Goal: Transaction & Acquisition: Purchase product/service

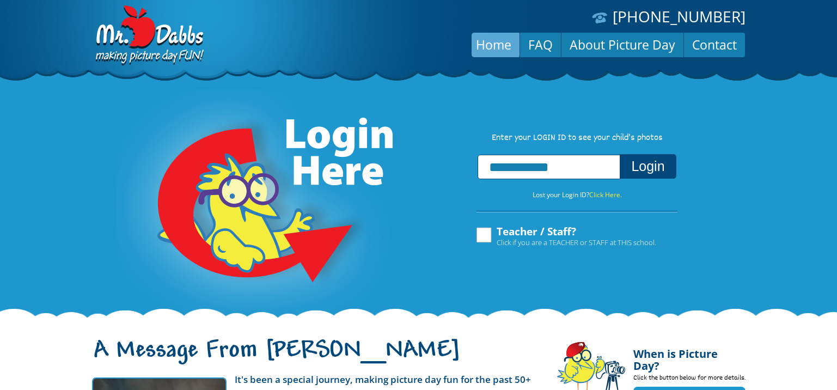
type input "**********"
click at [662, 166] on button "Login" at bounding box center [647, 166] width 56 height 24
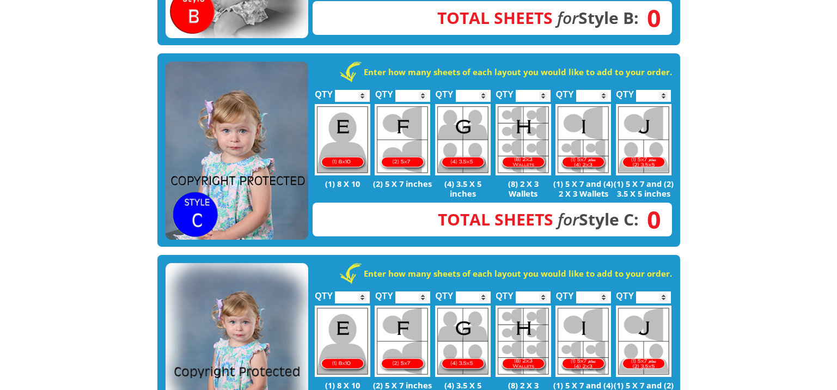
scroll to position [616, 0]
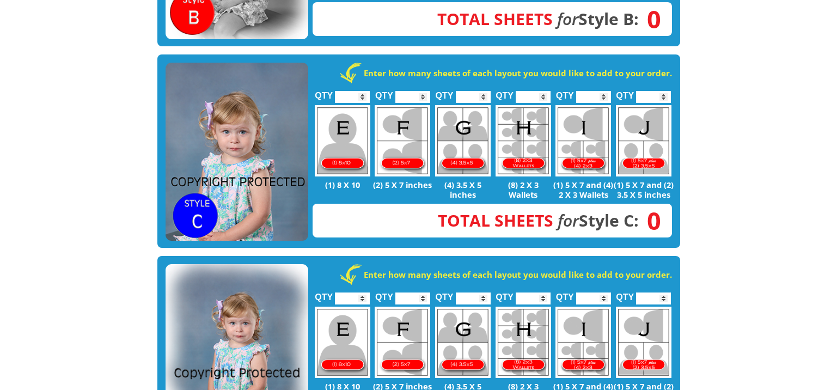
click at [411, 124] on img at bounding box center [402, 140] width 56 height 71
type input "*"
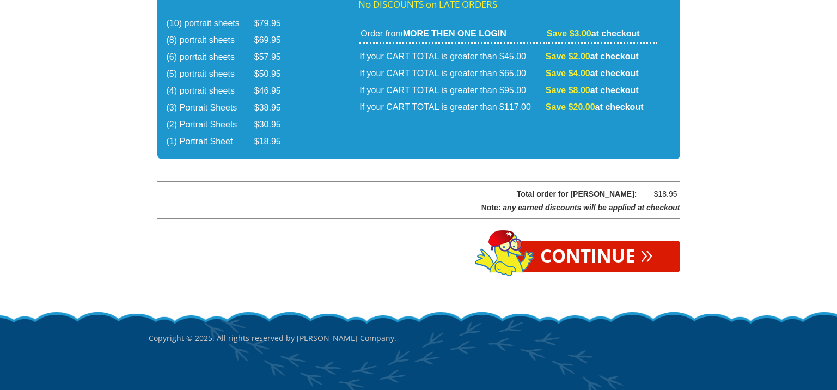
scroll to position [1881, 0]
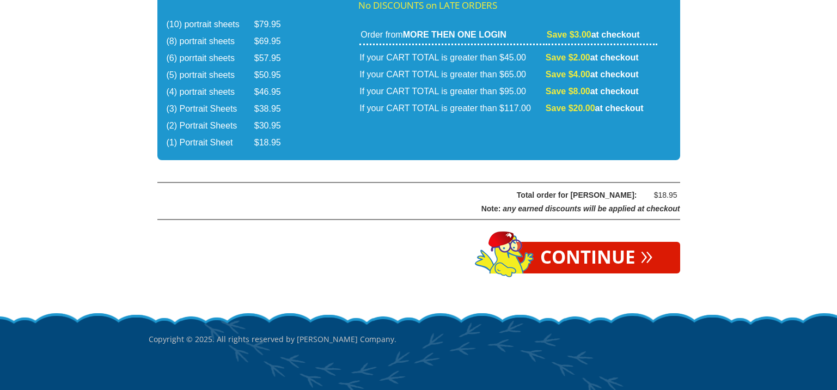
click at [557, 242] on link "Continue »" at bounding box center [596, 258] width 167 height 32
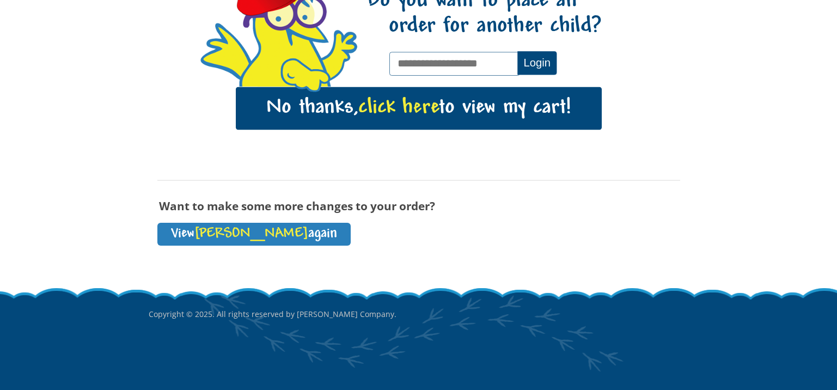
scroll to position [156, 0]
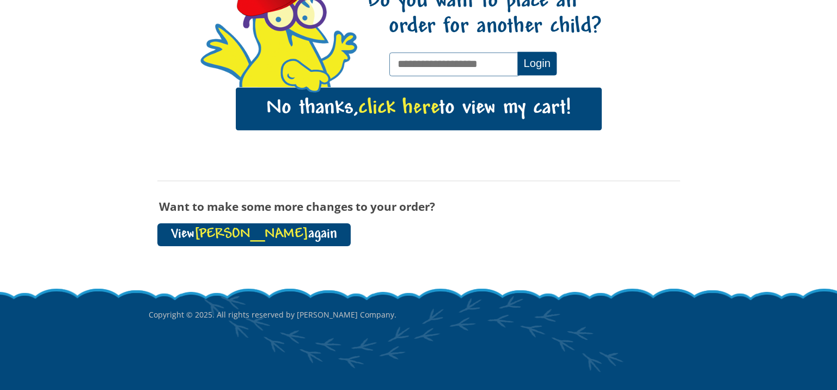
click at [244, 231] on link "View Elianna again" at bounding box center [253, 234] width 193 height 23
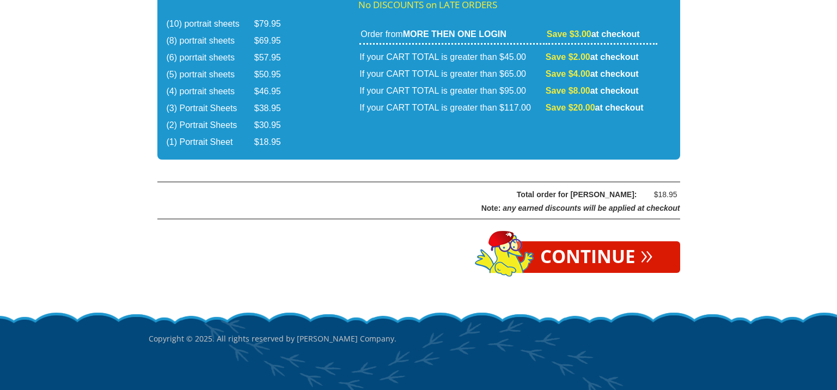
scroll to position [1881, 0]
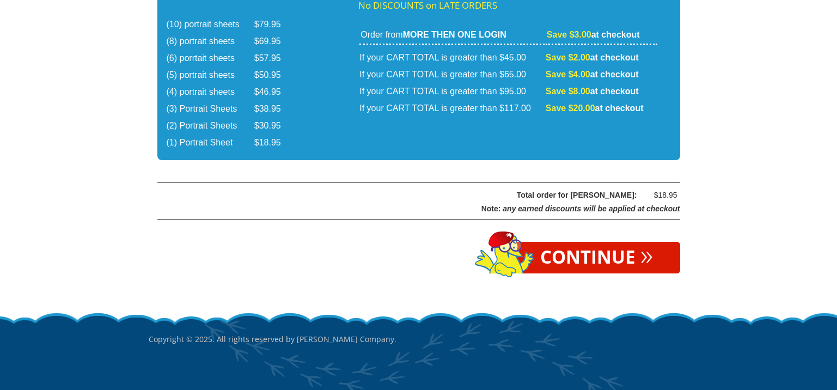
click at [575, 242] on link "Continue »" at bounding box center [596, 258] width 167 height 32
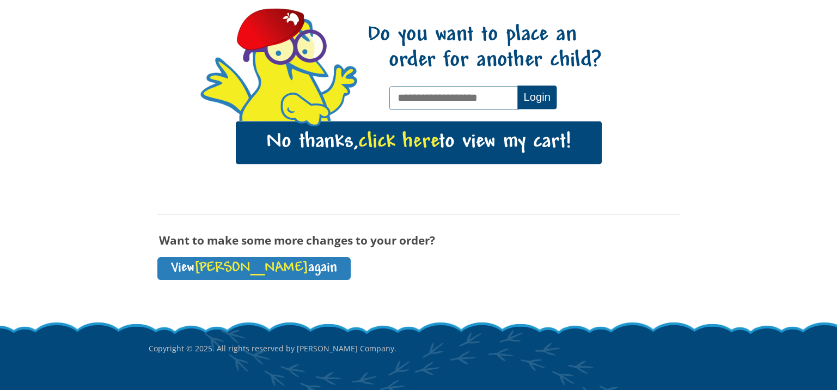
scroll to position [126, 0]
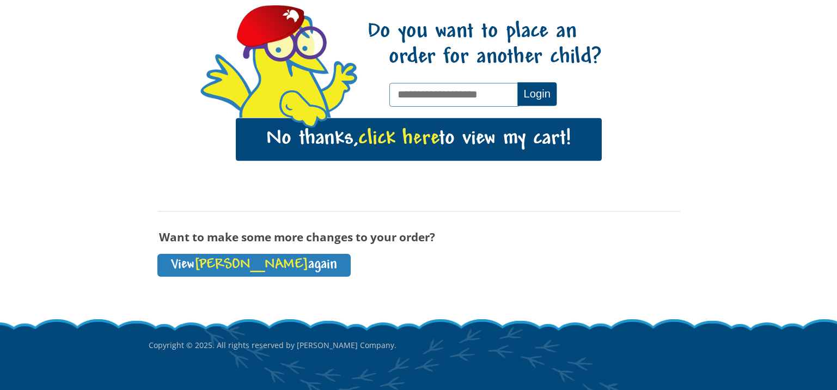
click at [444, 148] on link "No thanks, click here to view my cart!" at bounding box center [419, 139] width 366 height 42
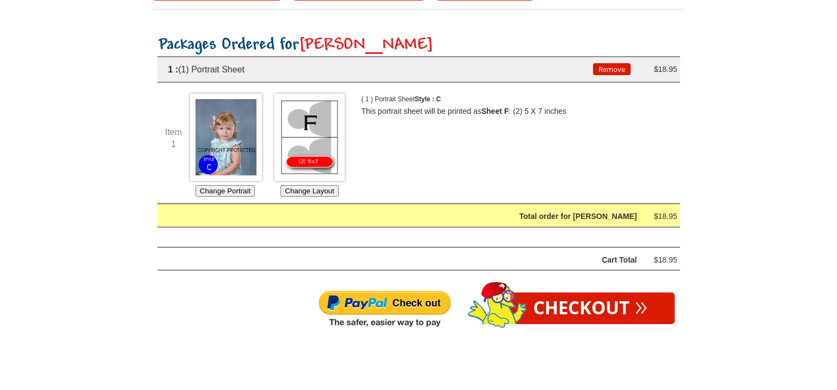
scroll to position [156, 0]
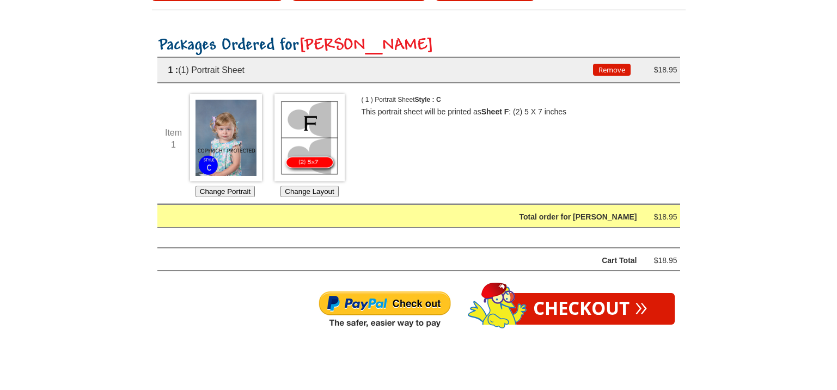
click at [397, 303] on img at bounding box center [384, 309] width 133 height 39
